Goal: Information Seeking & Learning: Learn about a topic

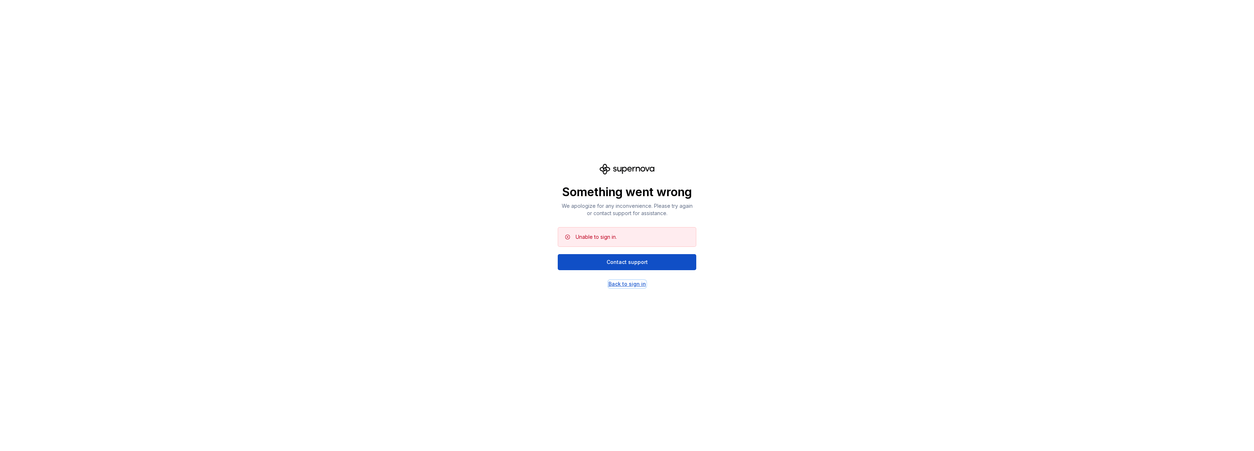
click at [632, 282] on div "Back to sign in" at bounding box center [627, 283] width 38 height 7
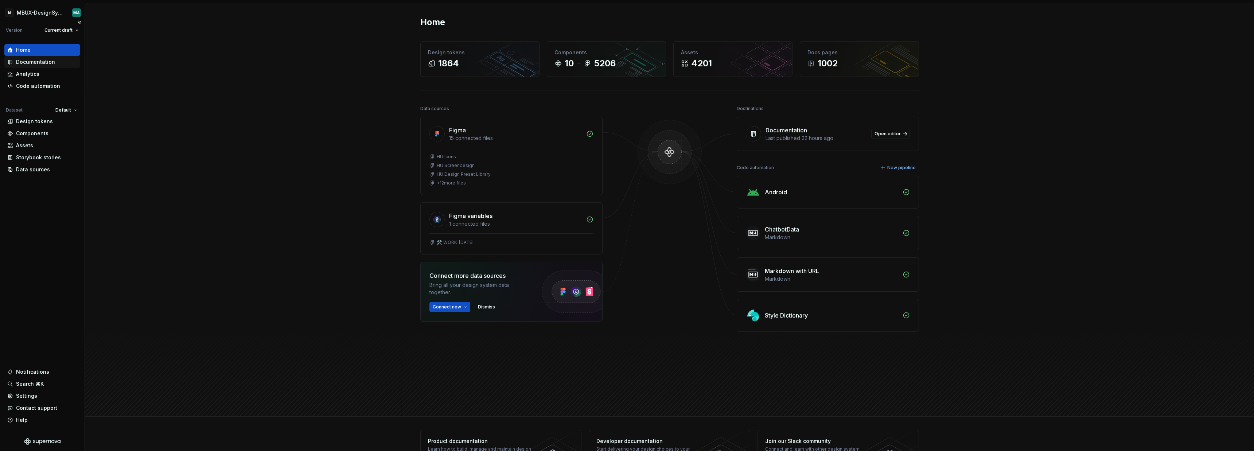
click at [33, 64] on div "Documentation" at bounding box center [35, 61] width 39 height 7
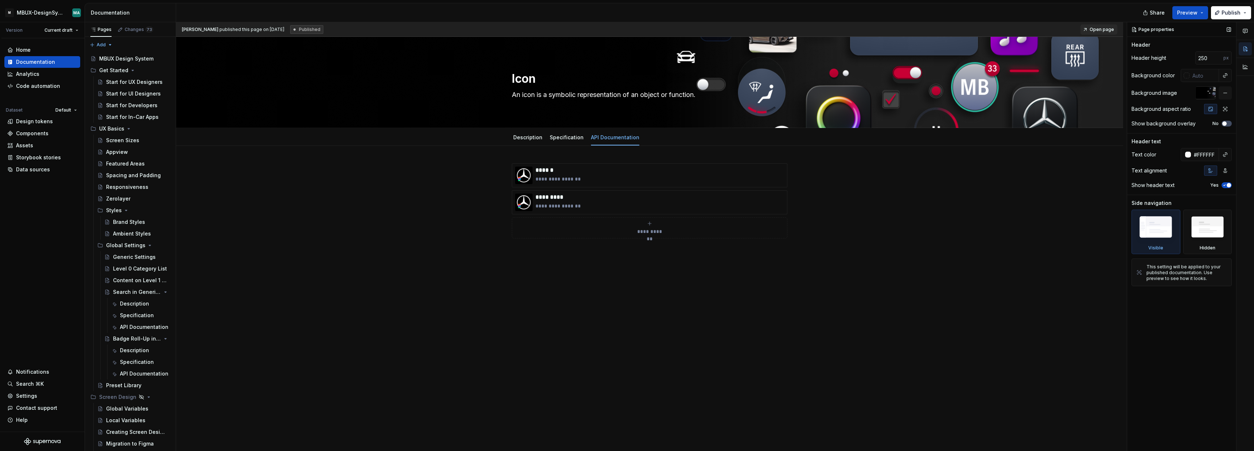
type textarea "*"
